Goal: Connect with others: Connect with others

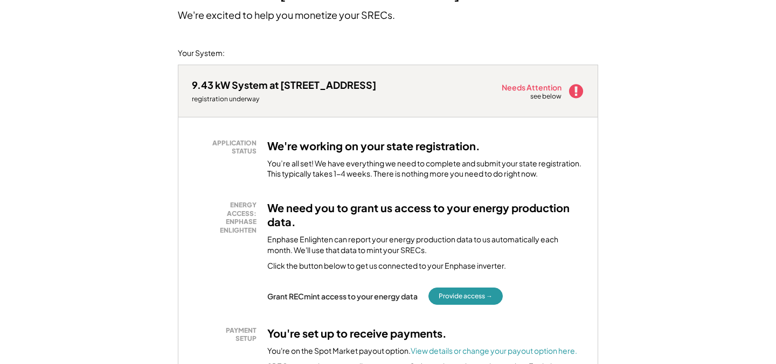
scroll to position [128, 0]
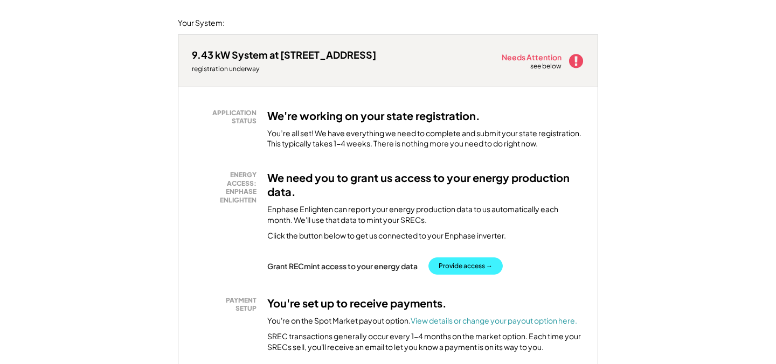
click at [460, 266] on button "Provide access →" at bounding box center [465, 266] width 74 height 17
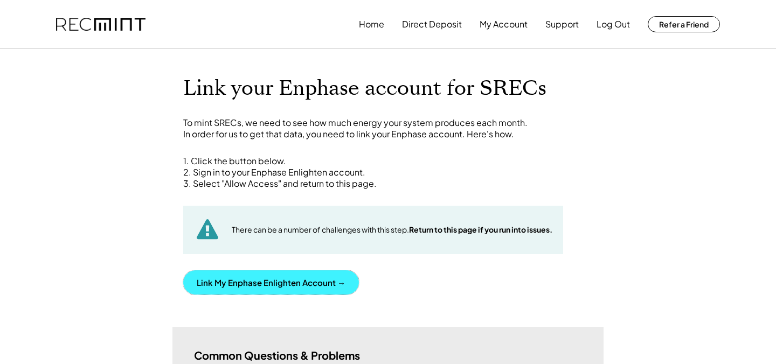
click at [231, 284] on button "Link My Enphase Enlighten Account →" at bounding box center [271, 282] width 176 height 24
